Goal: Find specific page/section: Find specific page/section

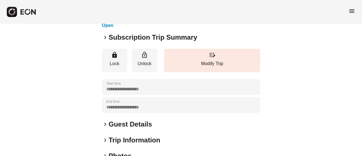
scroll to position [85, 0]
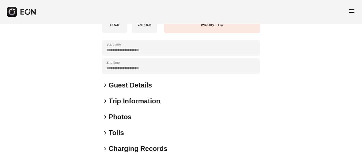
click at [131, 86] on h2 "Guest Details" at bounding box center [130, 85] width 43 height 9
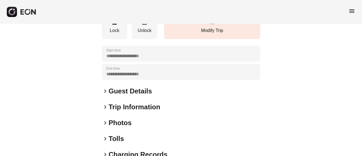
scroll to position [113, 0]
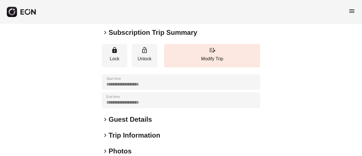
scroll to position [85, 0]
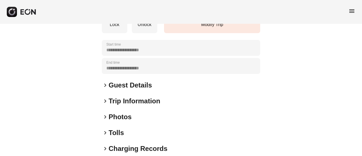
click at [119, 88] on h2 "Guest Details" at bounding box center [130, 85] width 43 height 9
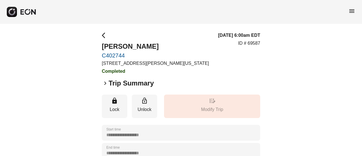
click at [356, 9] on div "menu" at bounding box center [181, 12] width 362 height 24
click at [353, 10] on span "menu" at bounding box center [351, 11] width 7 height 7
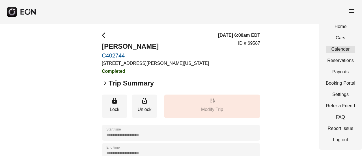
click at [352, 52] on link "Calendar" at bounding box center [340, 49] width 29 height 7
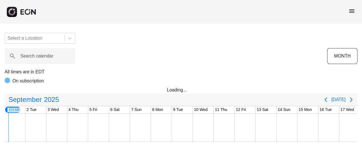
scroll to position [0, 0]
click at [354, 10] on span "menu" at bounding box center [351, 11] width 7 height 7
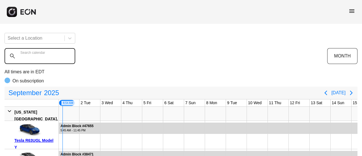
click at [59, 62] on calendar "Search calendar" at bounding box center [40, 56] width 71 height 16
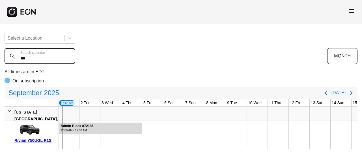
type calendar "***"
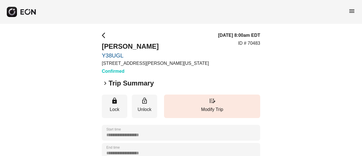
click at [252, 43] on p "ID # 70483" at bounding box center [249, 43] width 22 height 7
copy p "70483"
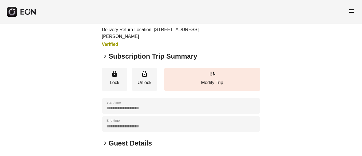
scroll to position [85, 0]
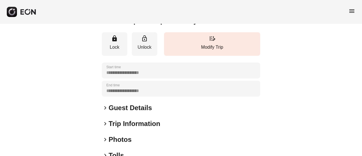
click at [131, 103] on h2 "Guest Details" at bounding box center [130, 107] width 43 height 9
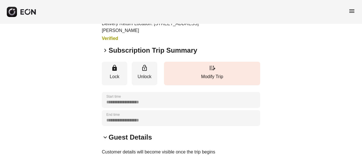
scroll to position [0, 0]
